Goal: Transaction & Acquisition: Purchase product/service

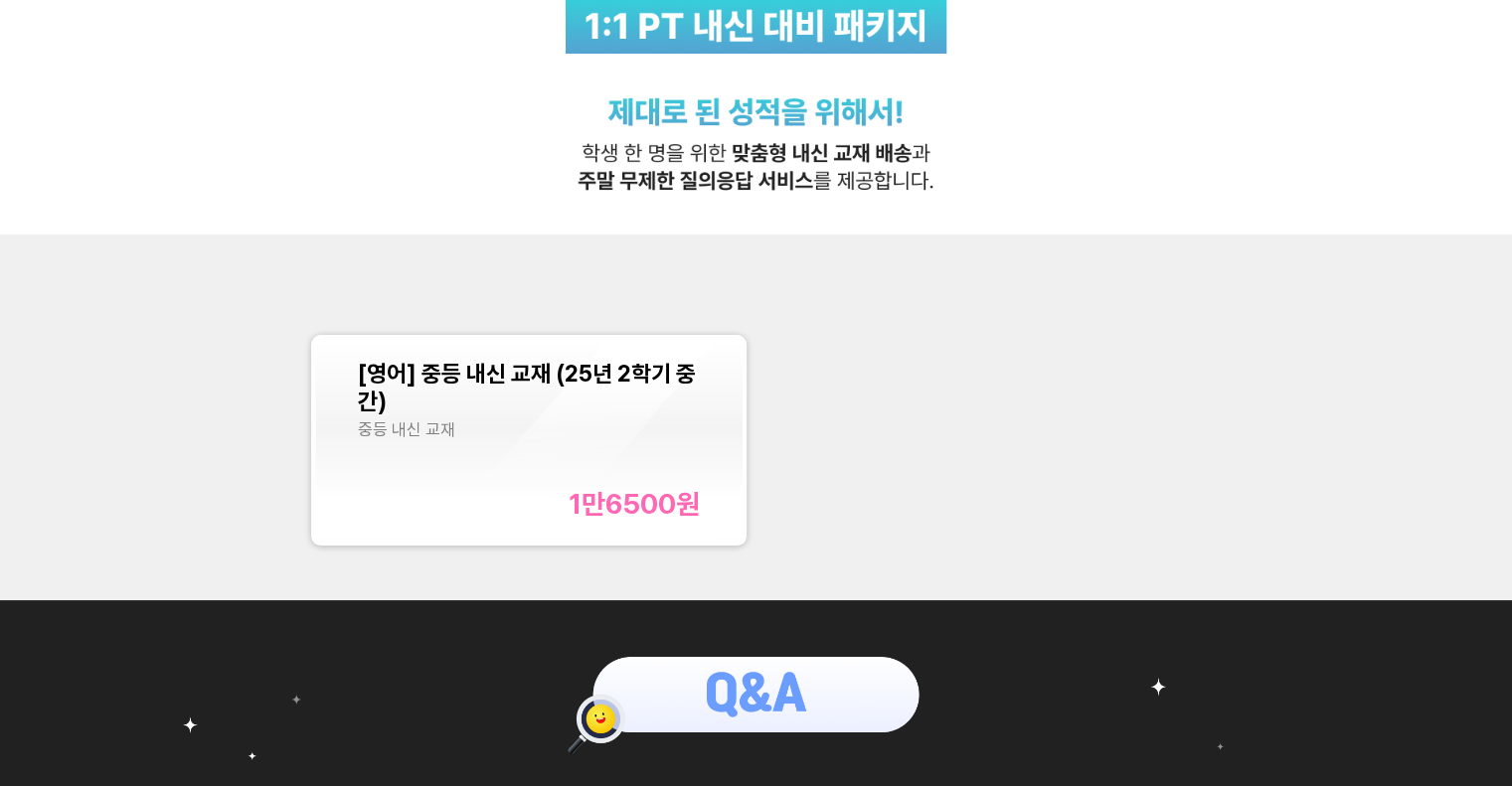
scroll to position [695, 0]
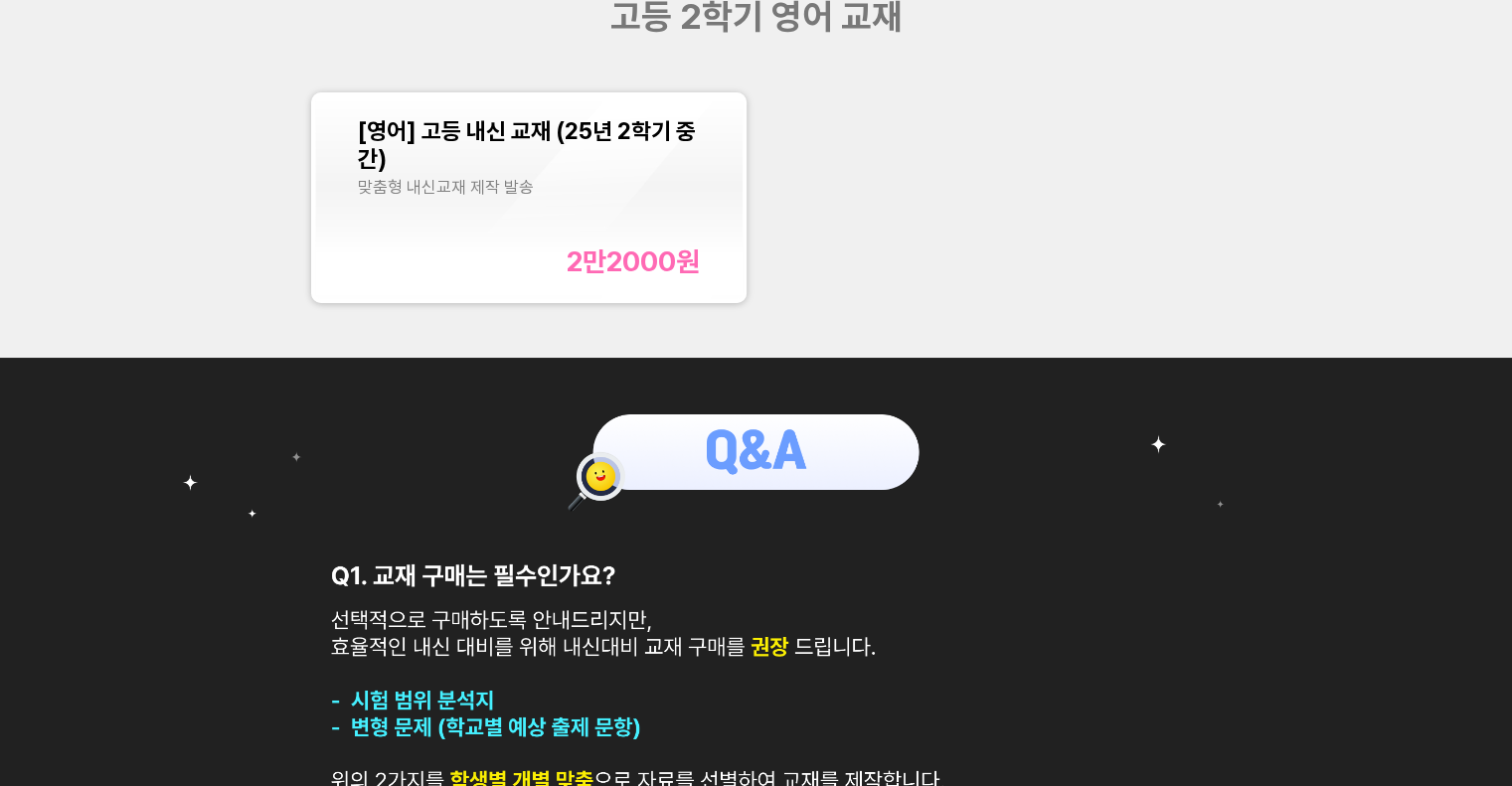
scroll to position [895, 0]
